Goal: Go to known website: Access a specific website the user already knows

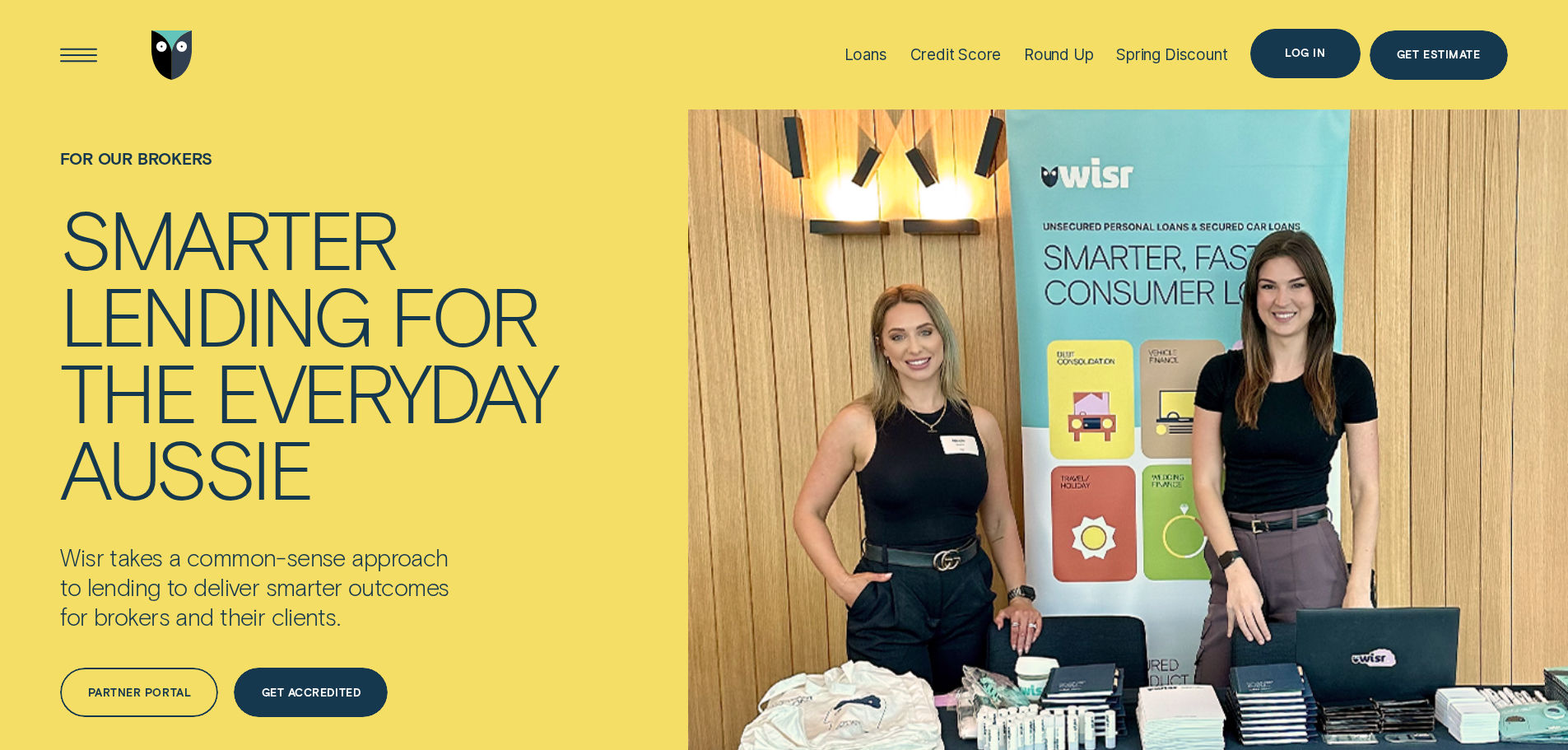
click at [1313, 61] on div "Log in" at bounding box center [1305, 54] width 110 height 50
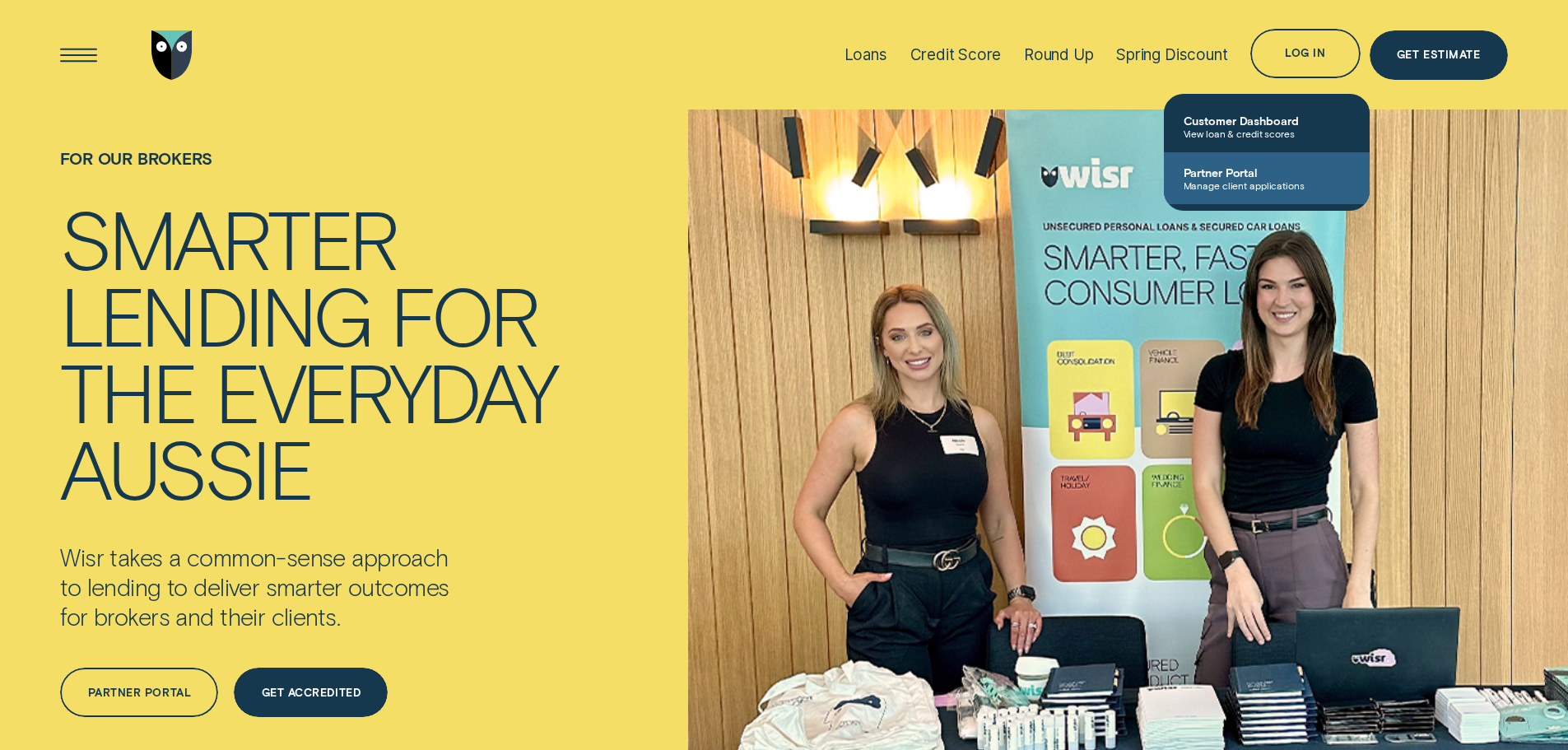
click at [1248, 181] on span "Manage client applications" at bounding box center [1267, 186] width 166 height 11
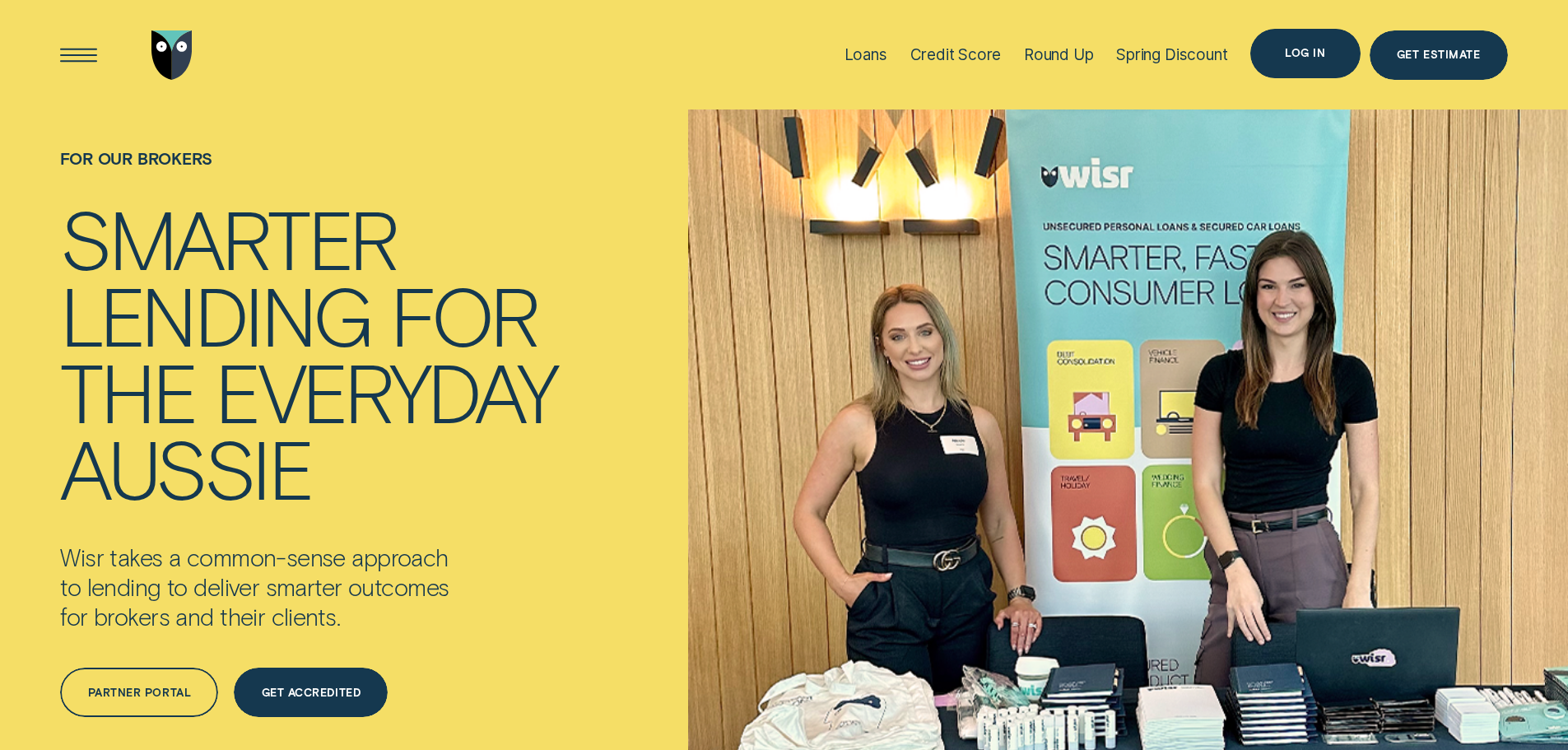
click at [1315, 51] on div "Log in" at bounding box center [1305, 54] width 40 height 10
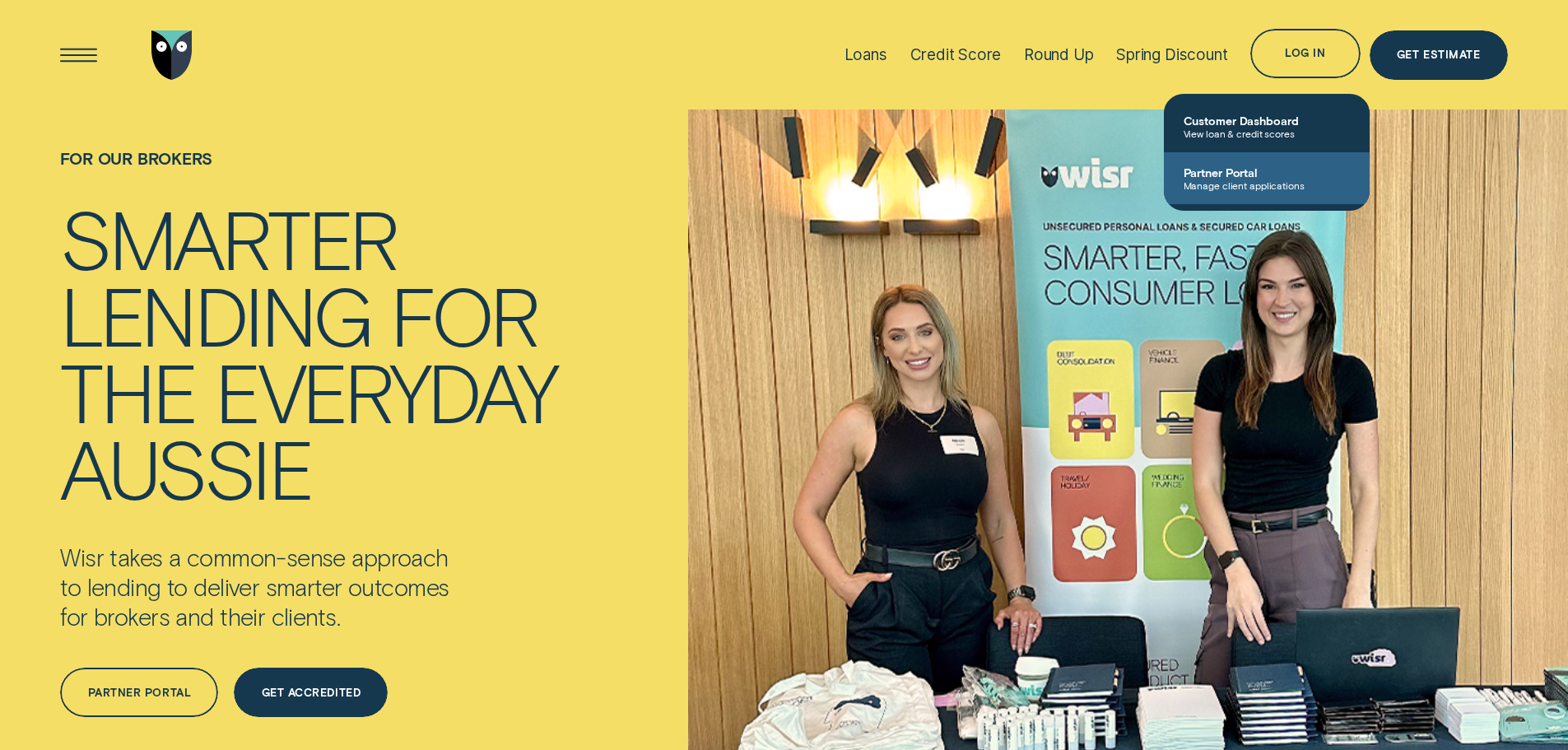
click at [1235, 171] on span "Partner Portal" at bounding box center [1267, 172] width 166 height 14
